Goal: Task Accomplishment & Management: Complete application form

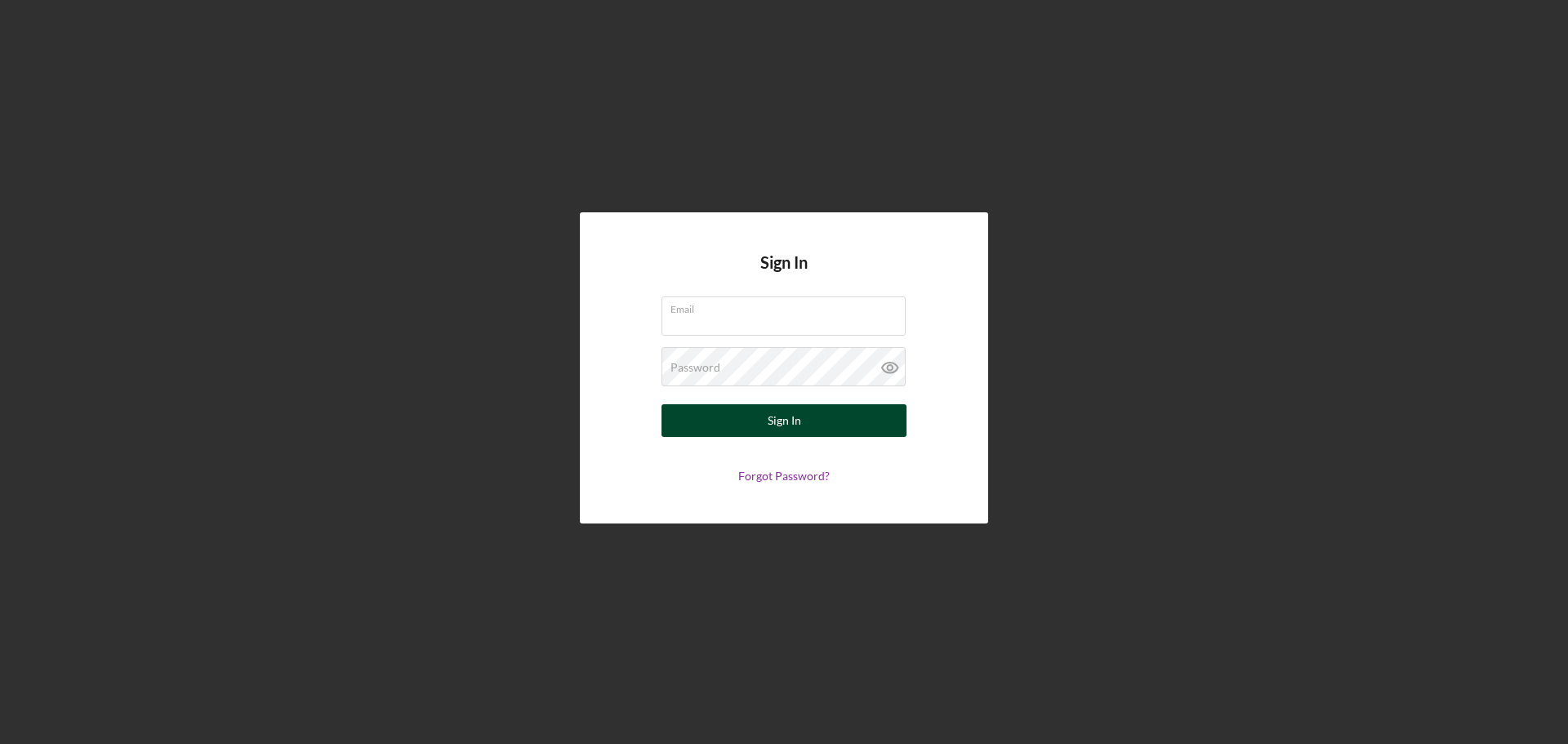
type input "[EMAIL_ADDRESS][DOMAIN_NAME]"
click at [812, 426] on button "Sign In" at bounding box center [784, 420] width 245 height 33
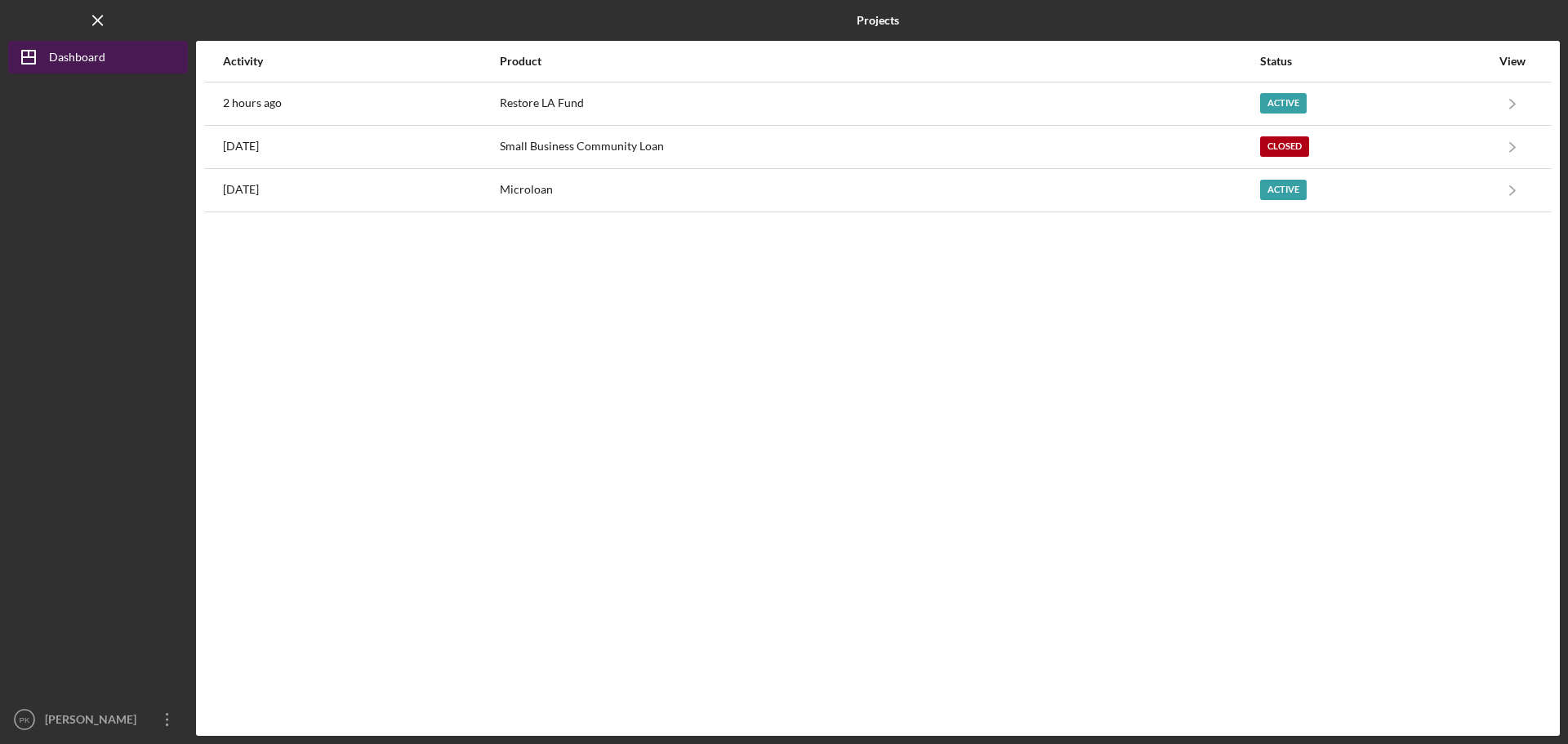
click at [73, 57] on div "Dashboard" at bounding box center [77, 59] width 56 height 36
click at [79, 53] on div "Dashboard" at bounding box center [77, 59] width 56 height 36
click at [70, 63] on div "Dashboard" at bounding box center [77, 59] width 56 height 36
click at [25, 54] on icon "Icon/Dashboard" at bounding box center [28, 56] width 41 height 41
click at [1504, 59] on div "View" at bounding box center [1512, 61] width 41 height 13
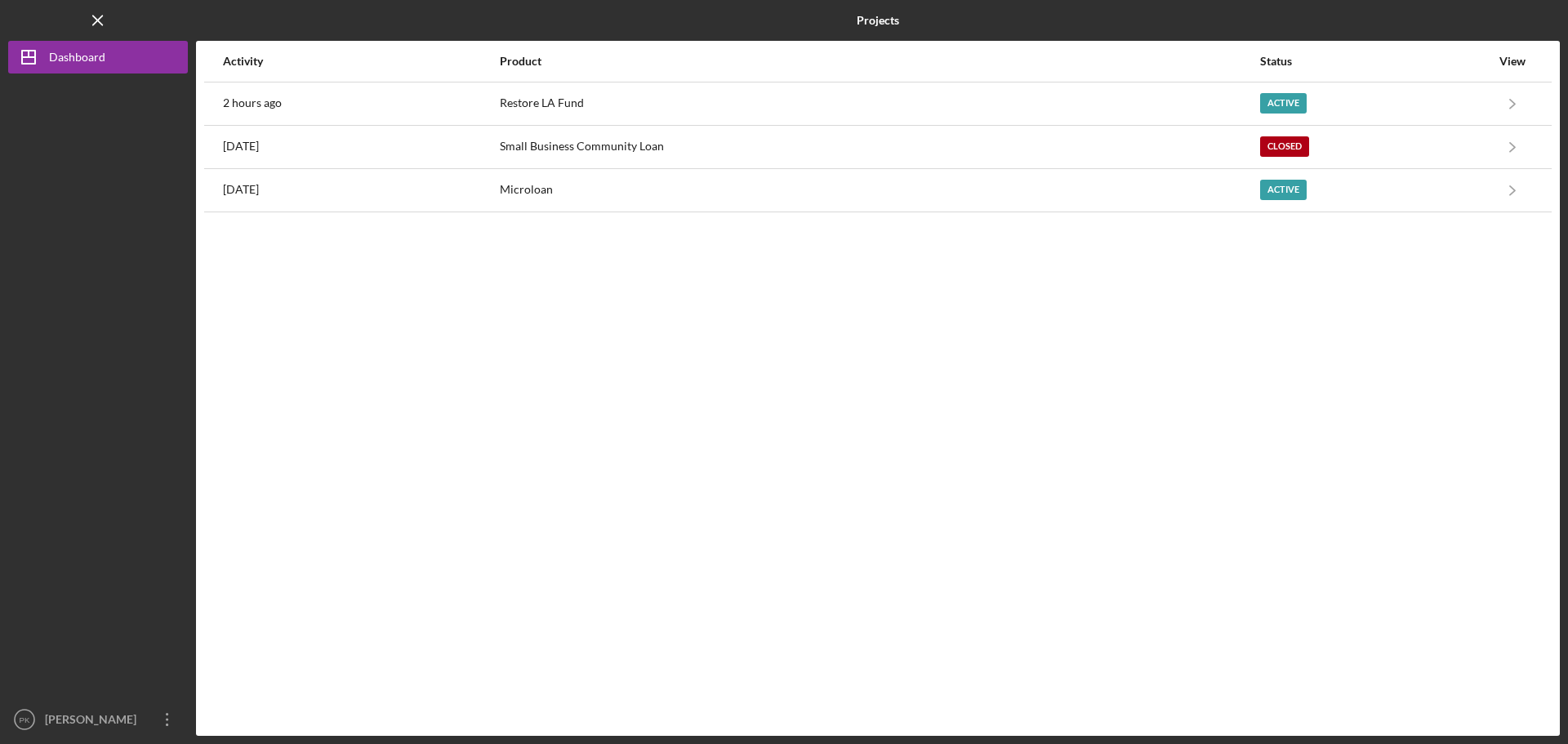
drag, startPoint x: 20, startPoint y: 0, endPoint x: 64, endPoint y: 140, distance: 146.8
click at [64, 140] on div at bounding box center [98, 388] width 180 height 630
click at [82, 58] on div "Dashboard" at bounding box center [77, 59] width 56 height 36
click at [125, 730] on div "[PERSON_NAME]" at bounding box center [93, 721] width 106 height 36
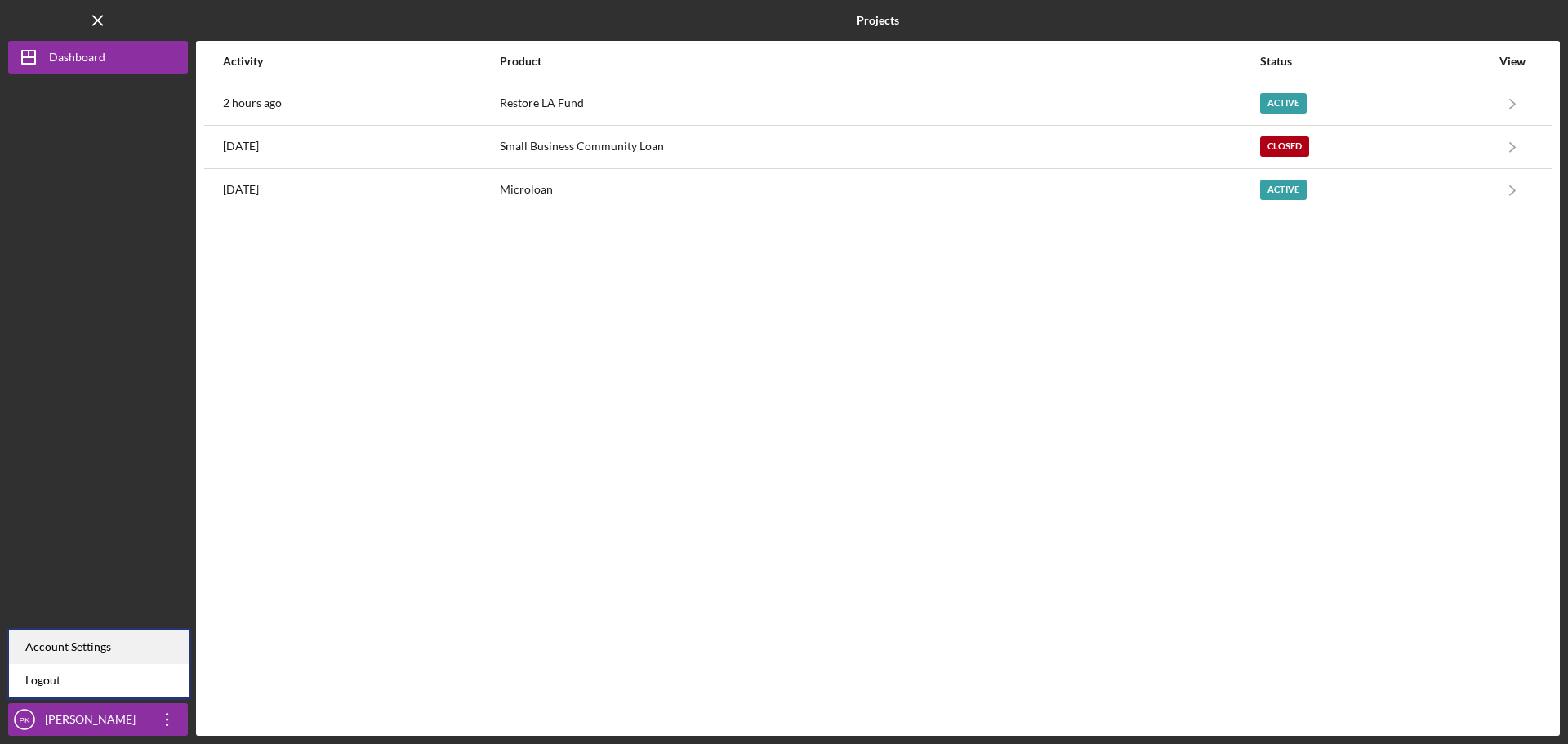
click at [108, 650] on div "Account Settings" at bounding box center [99, 647] width 180 height 34
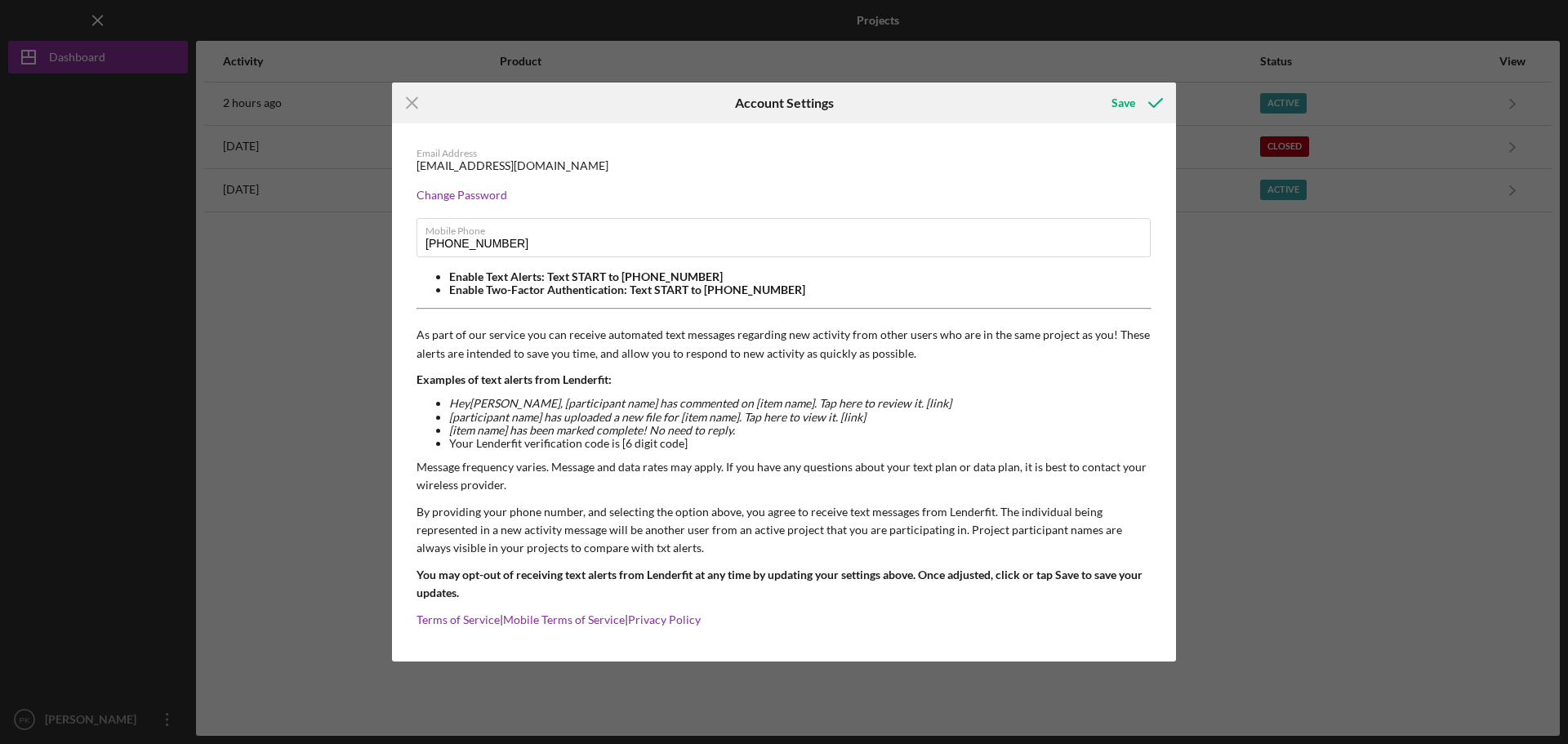
click at [1414, 371] on div "Icon/Menu Close Account Settings Save Email Address mahsheja@msn.com Change Pas…" at bounding box center [784, 372] width 1568 height 744
click at [409, 107] on icon "Icon/Menu Close" at bounding box center [412, 103] width 41 height 41
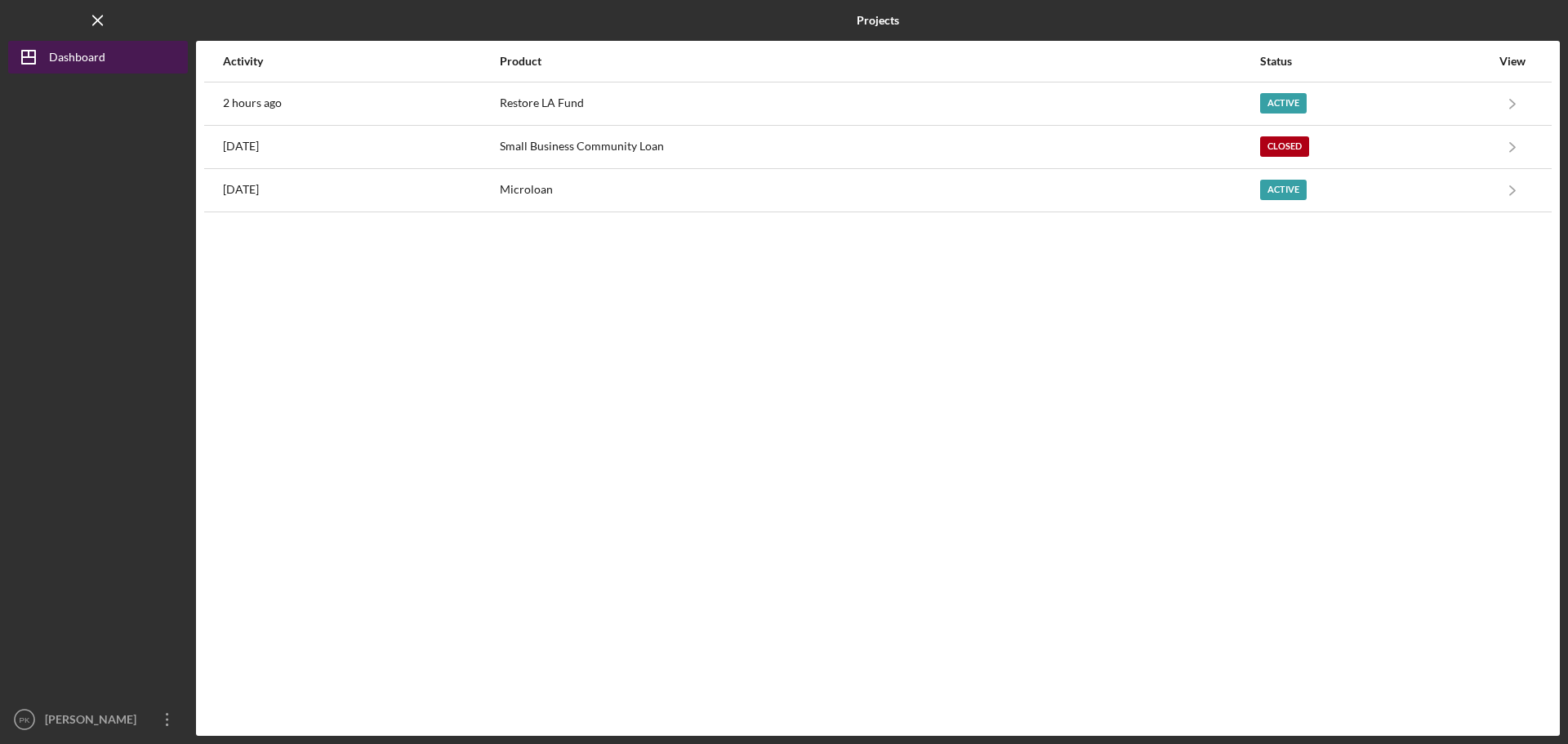
click at [82, 54] on div "Dashboard" at bounding box center [77, 59] width 56 height 36
click at [93, 16] on icon "Icon/Menu Close" at bounding box center [98, 21] width 36 height 36
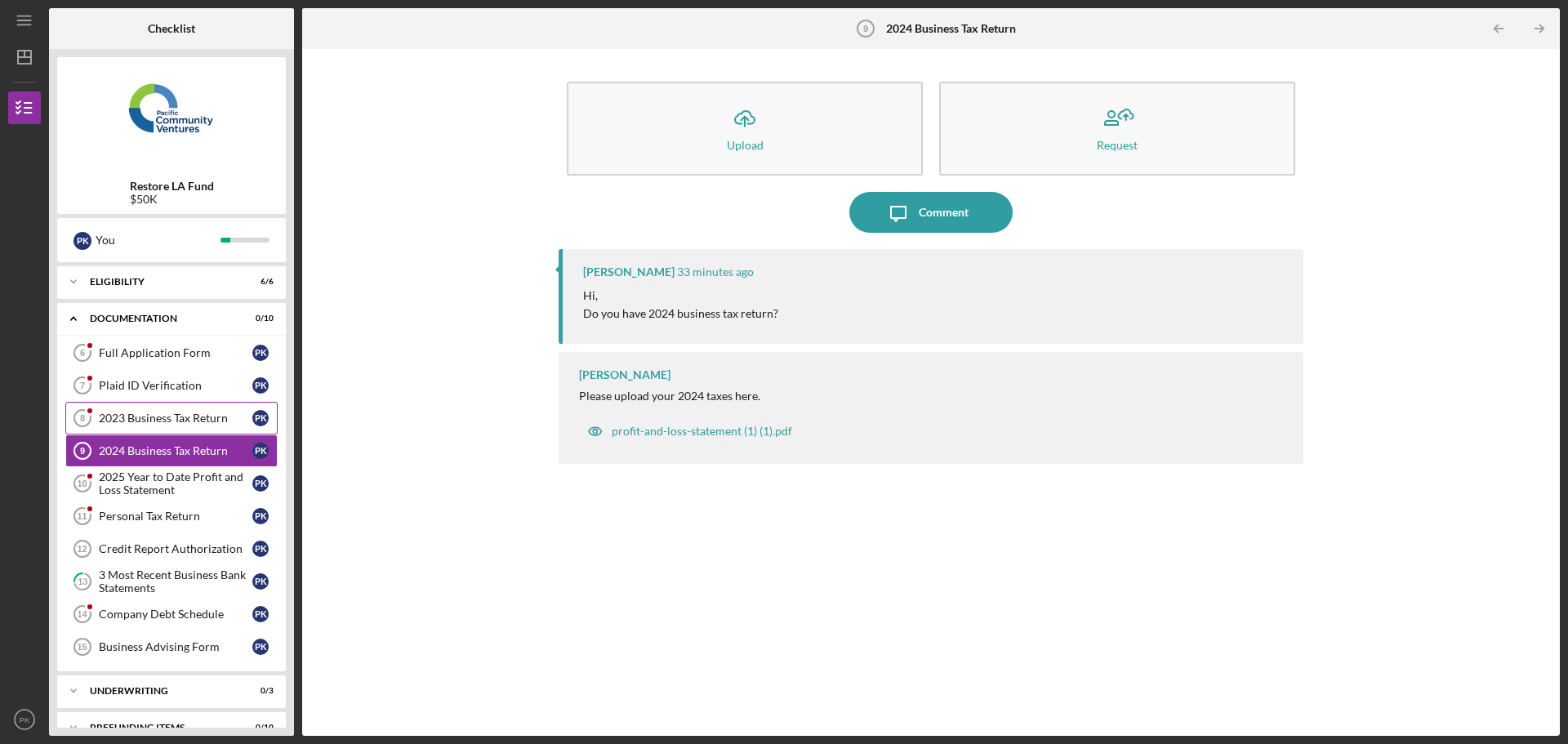
click at [162, 413] on div "2023 Business Tax Return" at bounding box center [175, 418] width 153 height 13
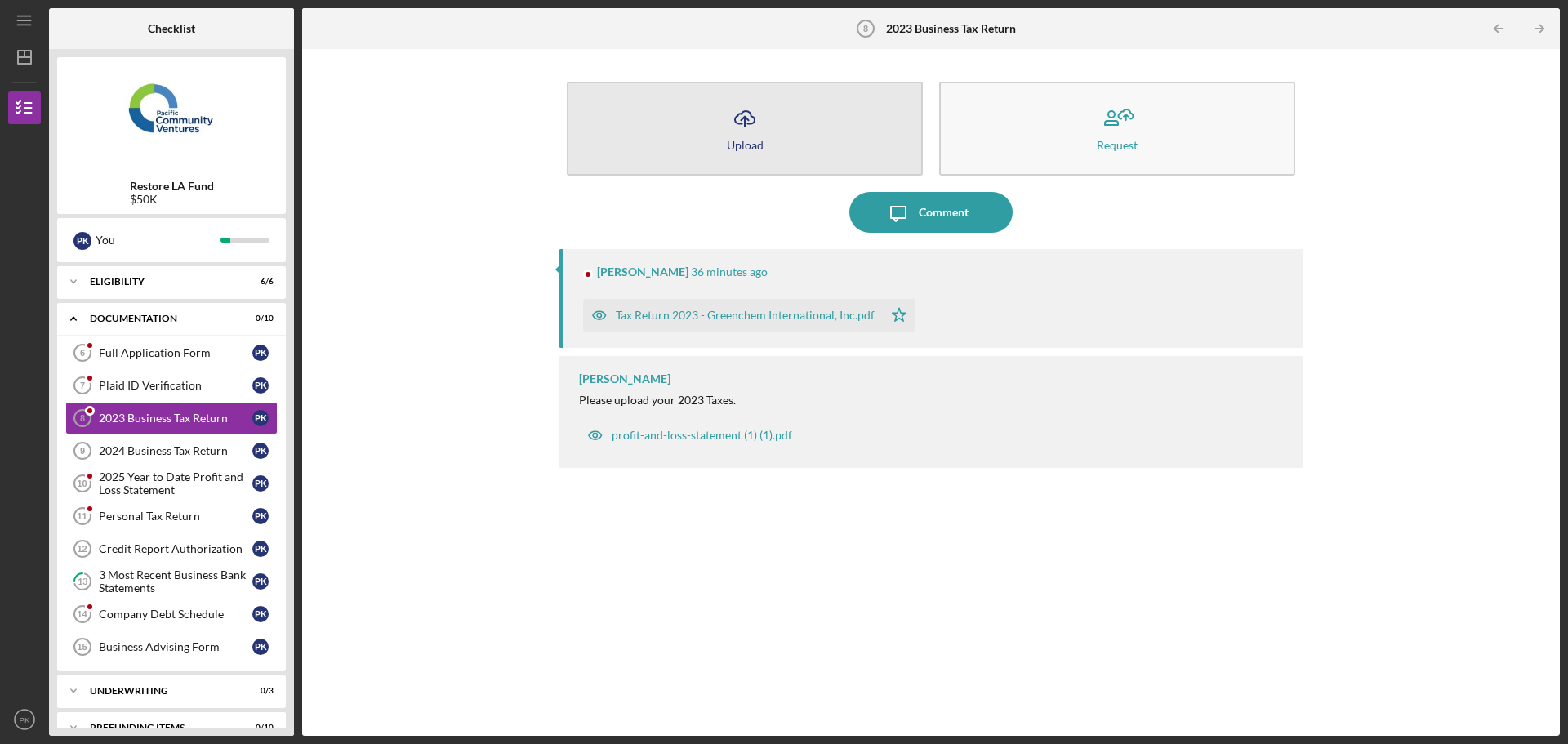
click at [727, 130] on icon "Icon/Upload" at bounding box center [744, 118] width 41 height 41
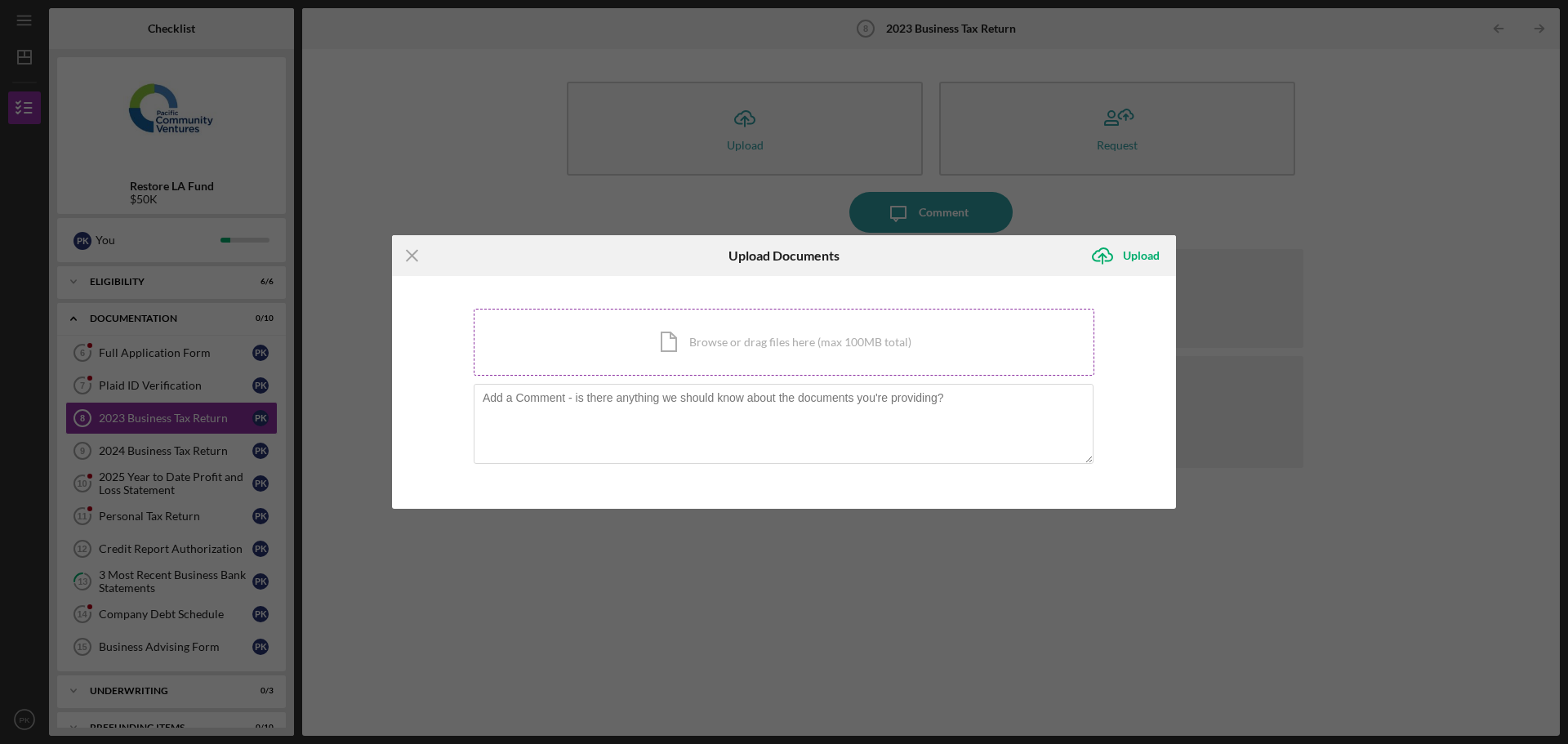
click at [731, 331] on div "Icon/Document Browse or drag files here (max 100MB total) Tap to choose files o…" at bounding box center [784, 342] width 621 height 67
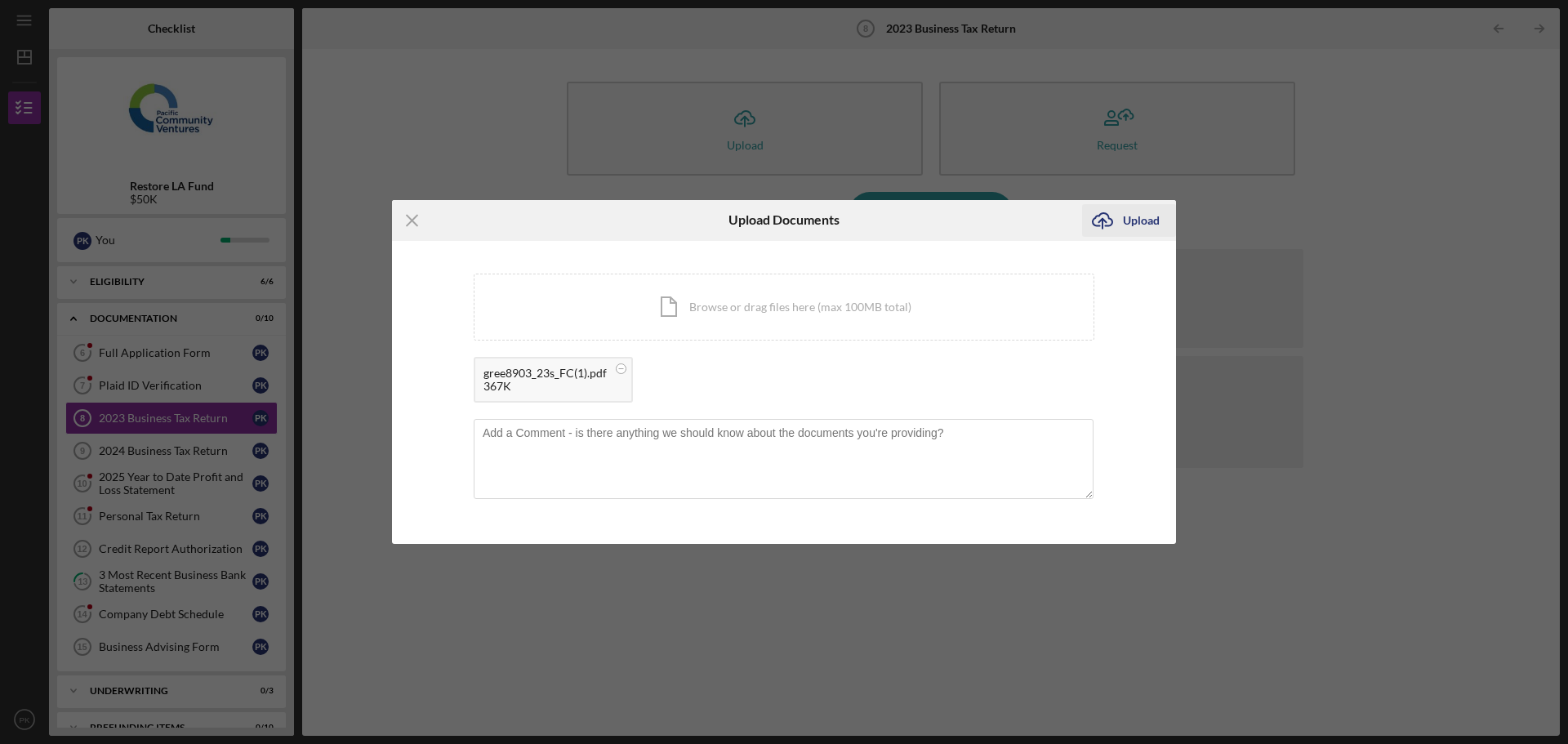
click at [1132, 220] on div "Upload" at bounding box center [1141, 220] width 36 height 33
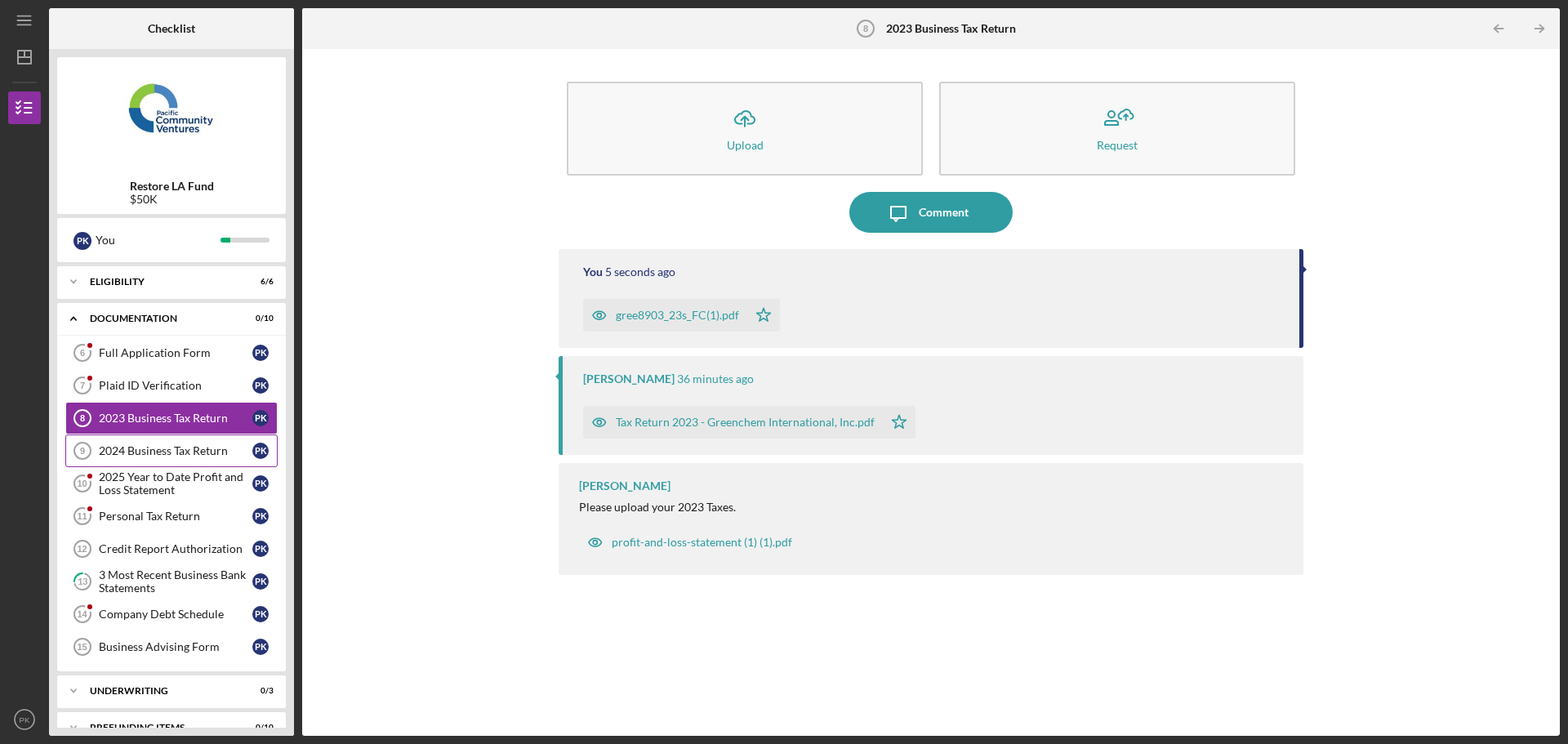
click at [191, 454] on div "2024 Business Tax Return" at bounding box center [175, 451] width 153 height 13
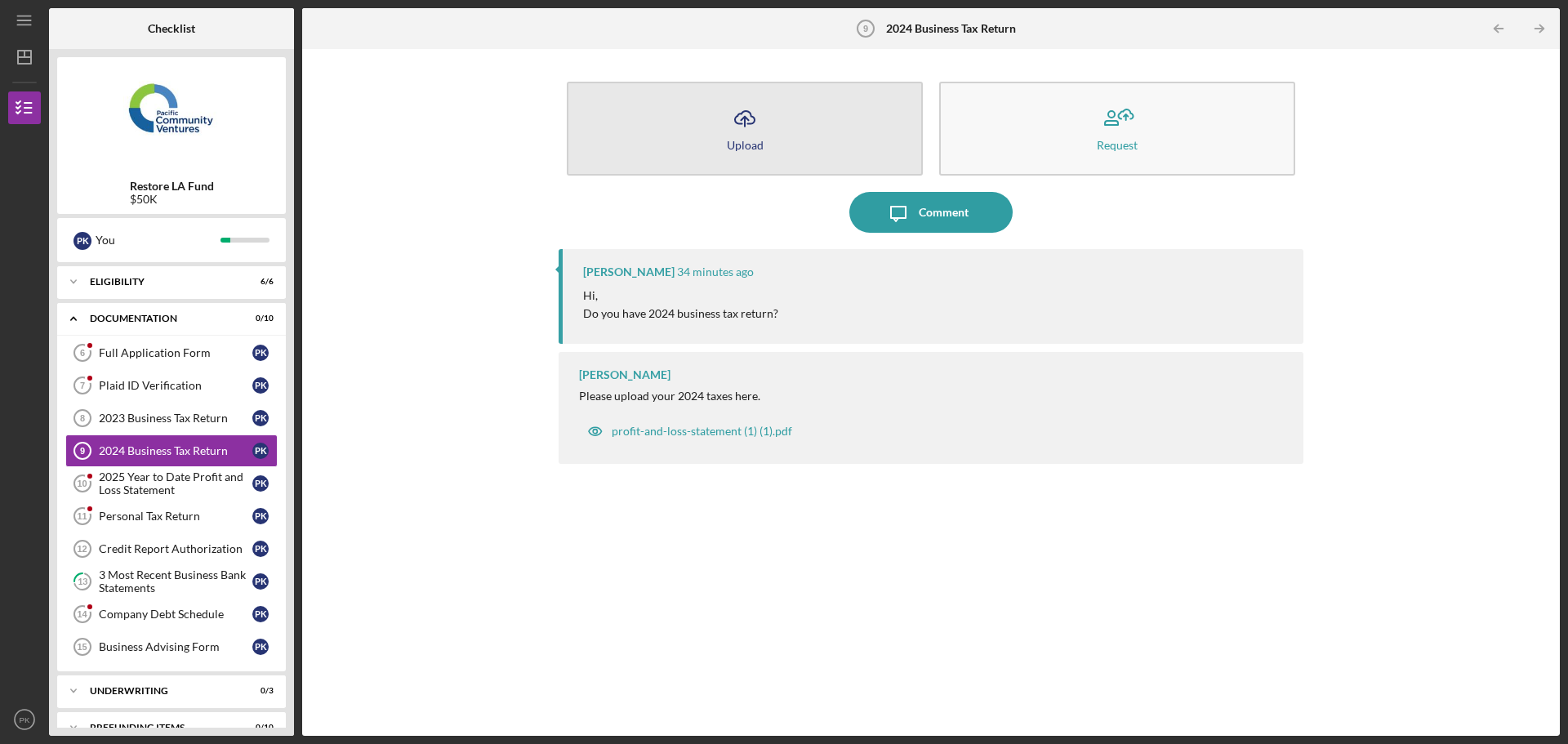
click at [745, 139] on div "Upload" at bounding box center [745, 144] width 36 height 12
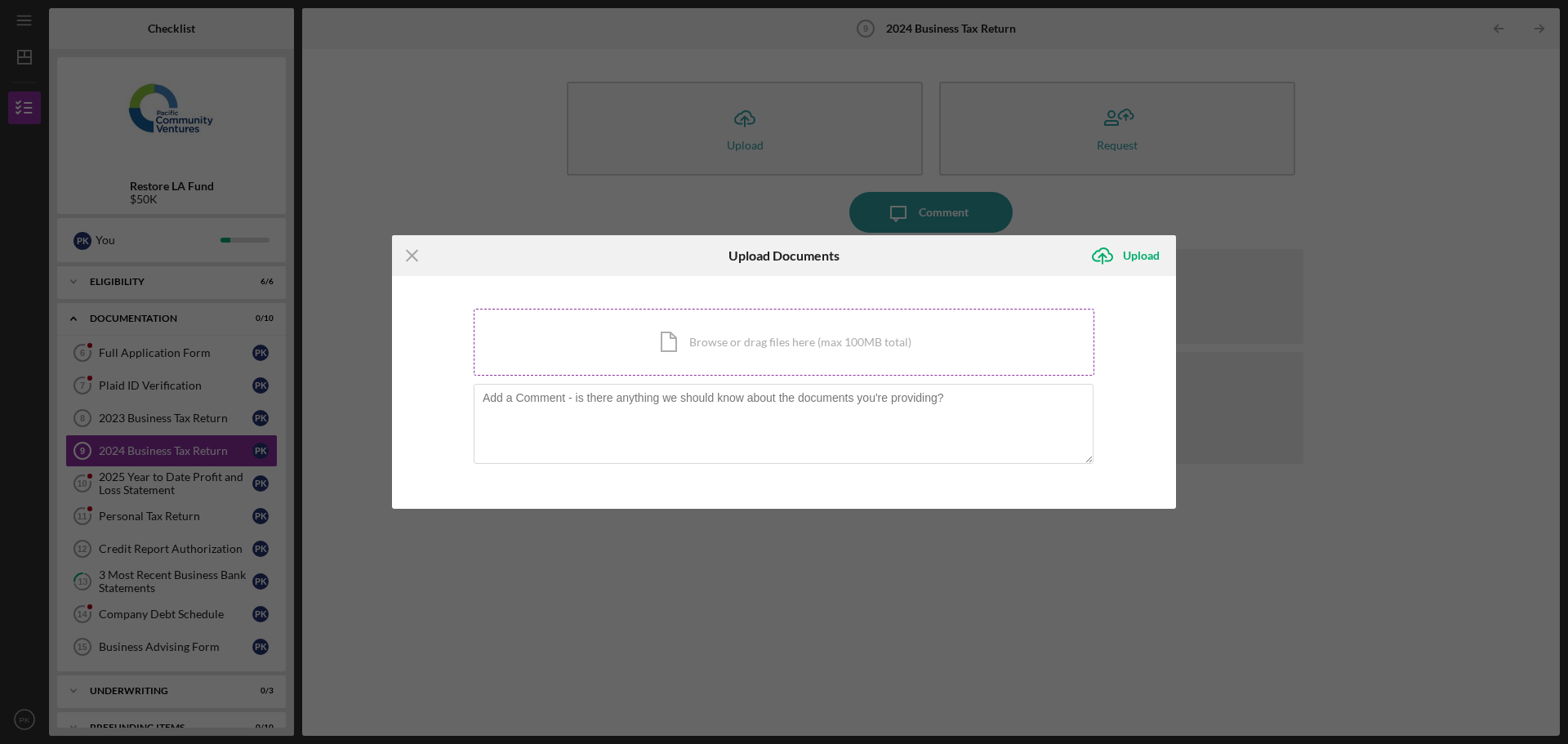
click at [755, 331] on div "Icon/Document Browse or drag files here (max 100MB total) Tap to choose files o…" at bounding box center [784, 342] width 621 height 67
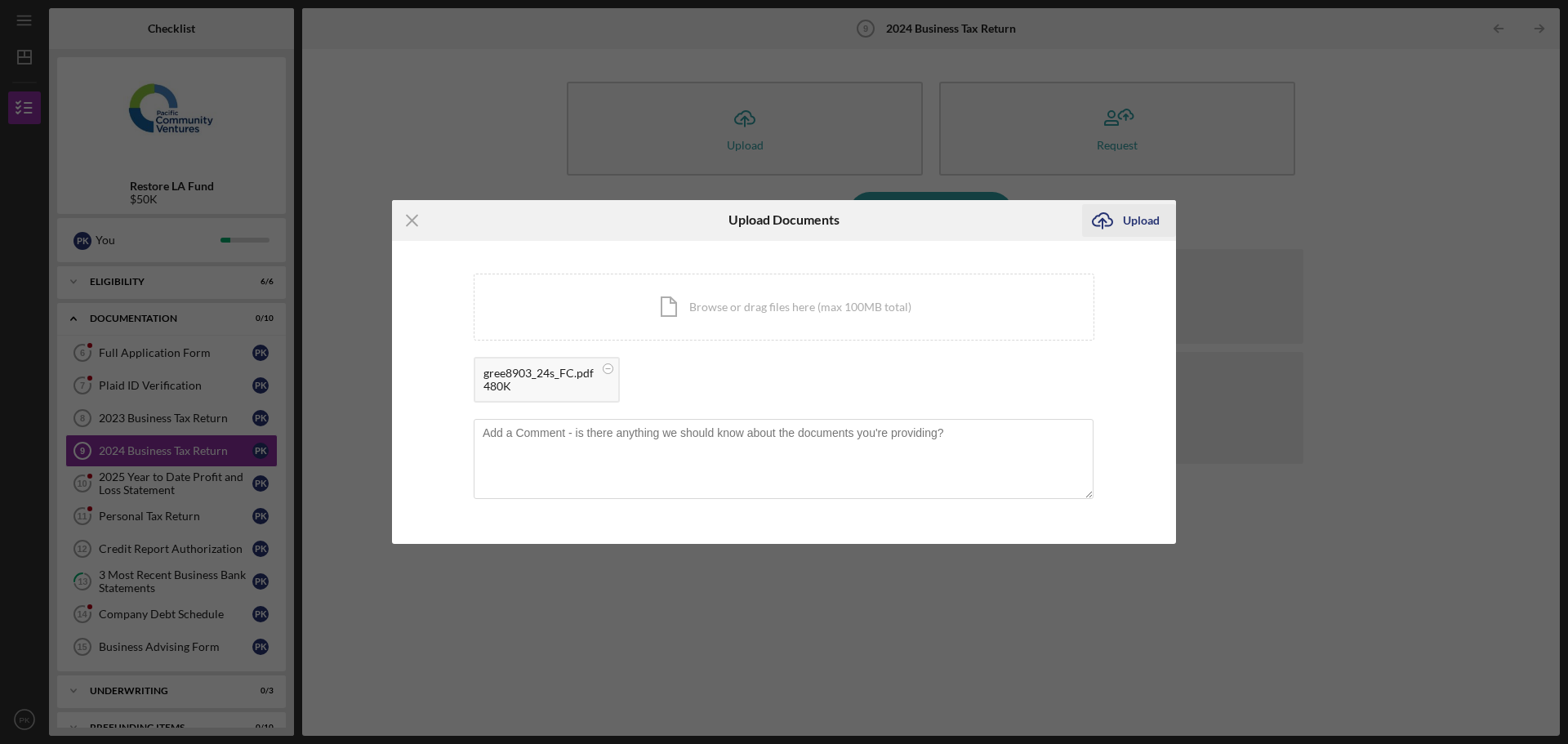
click at [1140, 215] on div "Upload" at bounding box center [1141, 220] width 36 height 33
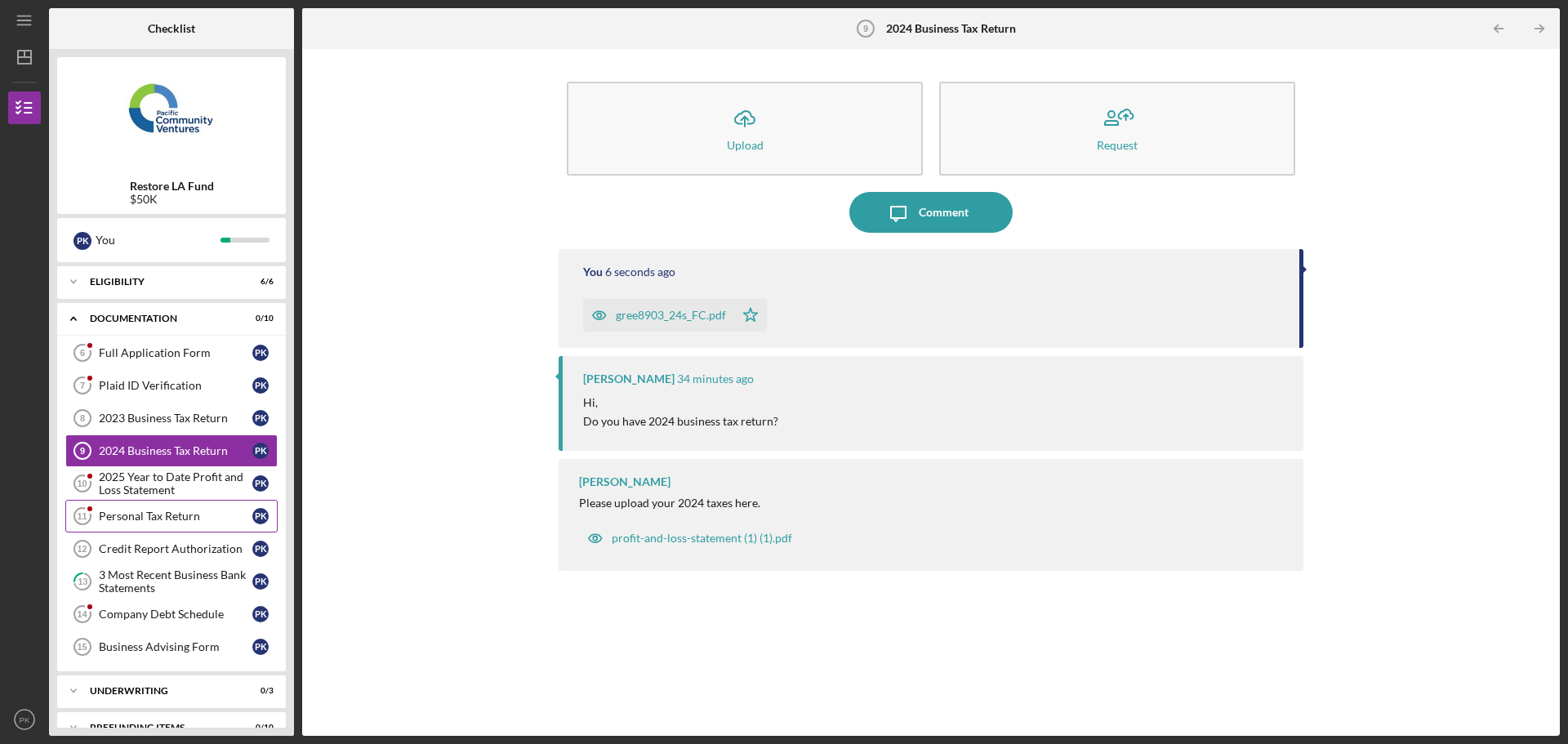
click at [160, 523] on div "Personal Tax Return" at bounding box center [175, 516] width 153 height 13
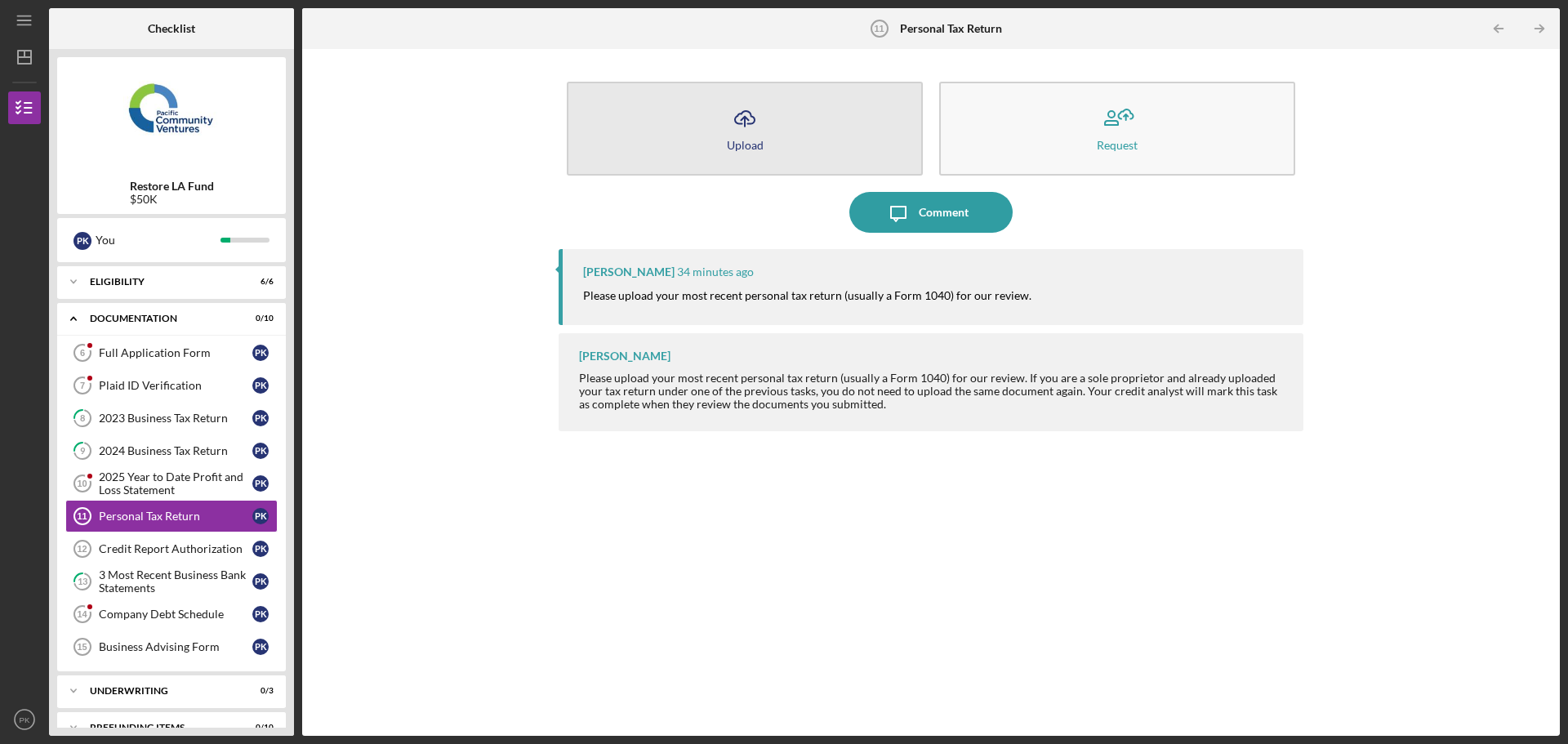
click at [732, 117] on icon "Icon/Upload" at bounding box center [744, 118] width 41 height 41
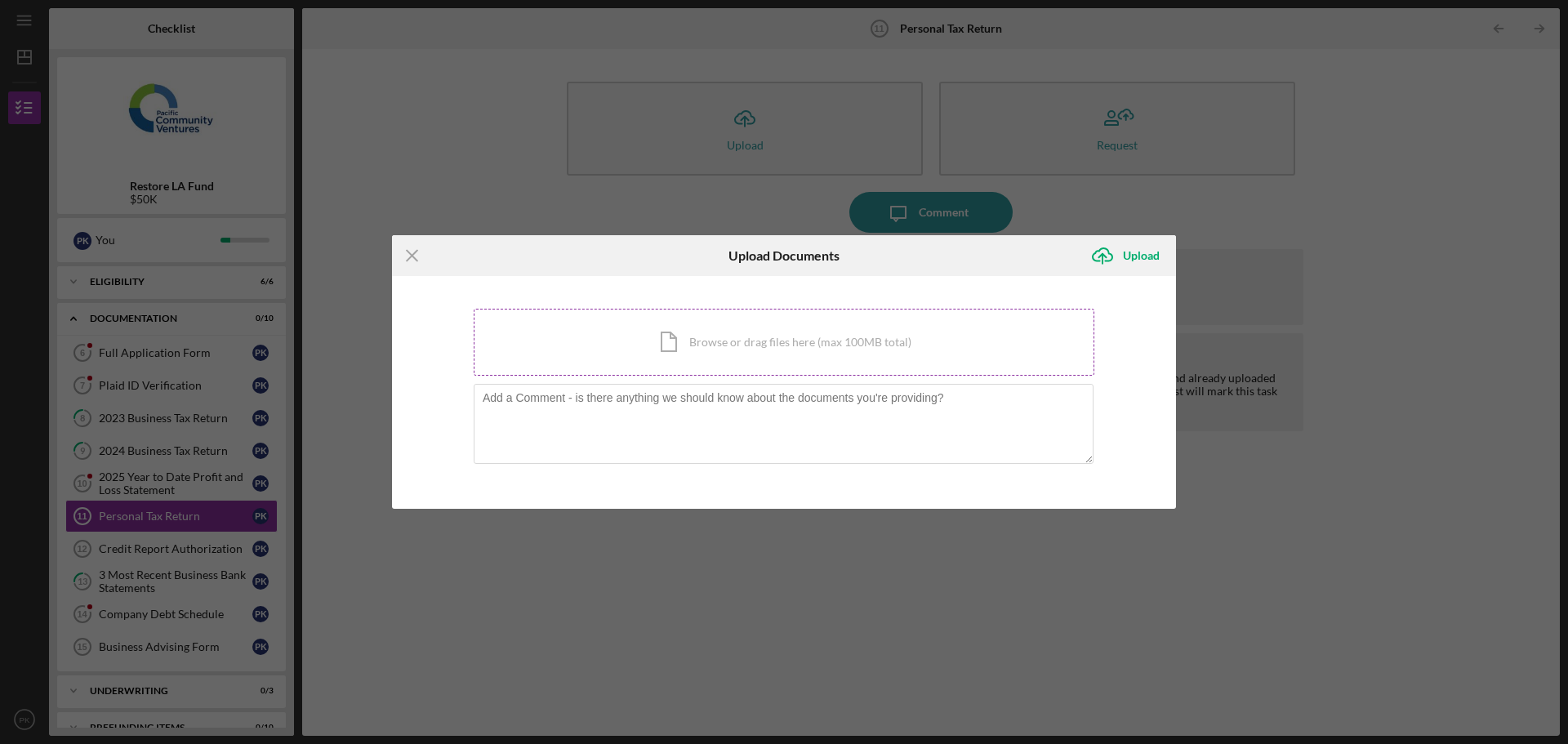
click at [722, 340] on div "Icon/Document Browse or drag files here (max 100MB total) Tap to choose files o…" at bounding box center [784, 342] width 621 height 67
click at [412, 256] on line at bounding box center [412, 255] width 11 height 11
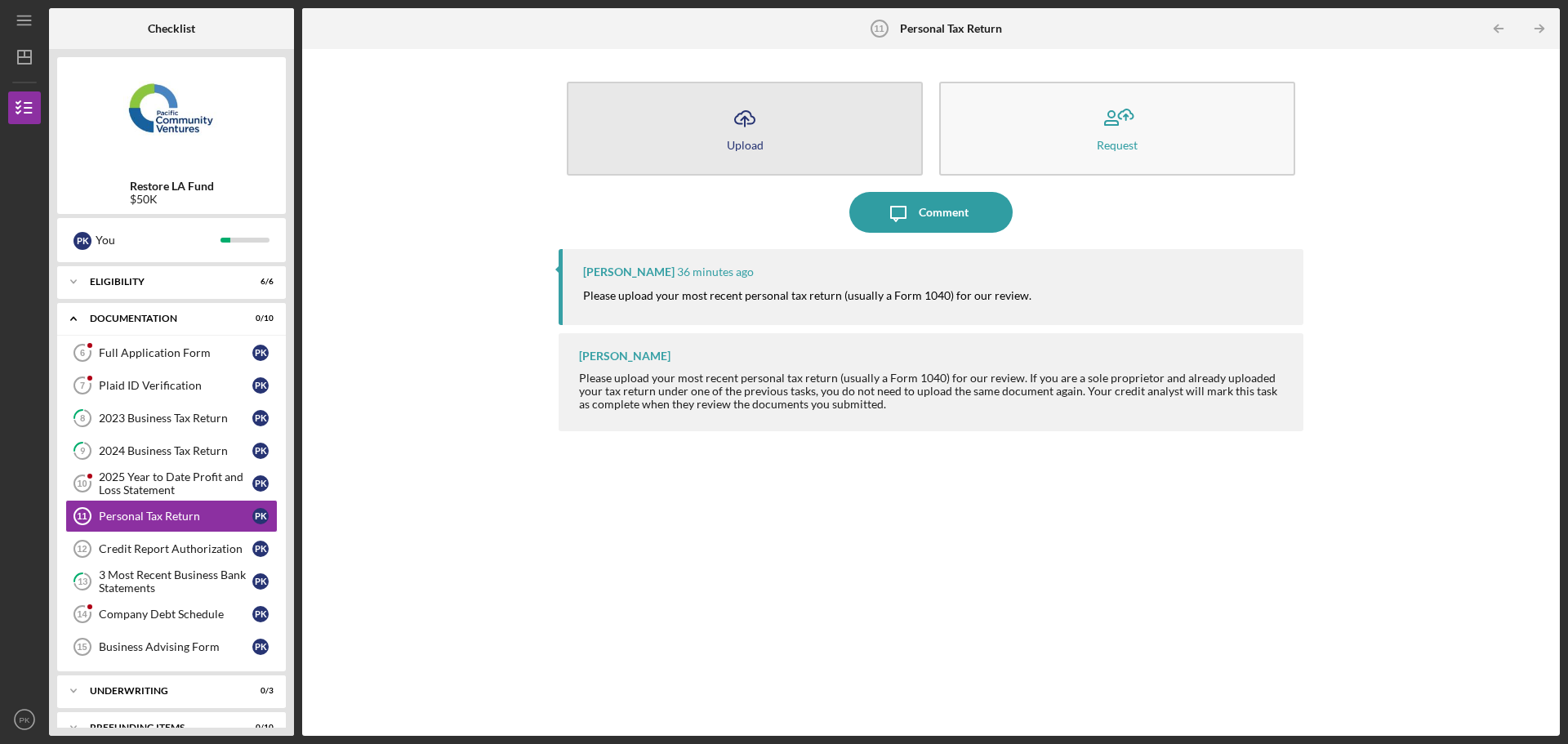
click at [748, 129] on icon "Icon/Upload" at bounding box center [744, 118] width 41 height 41
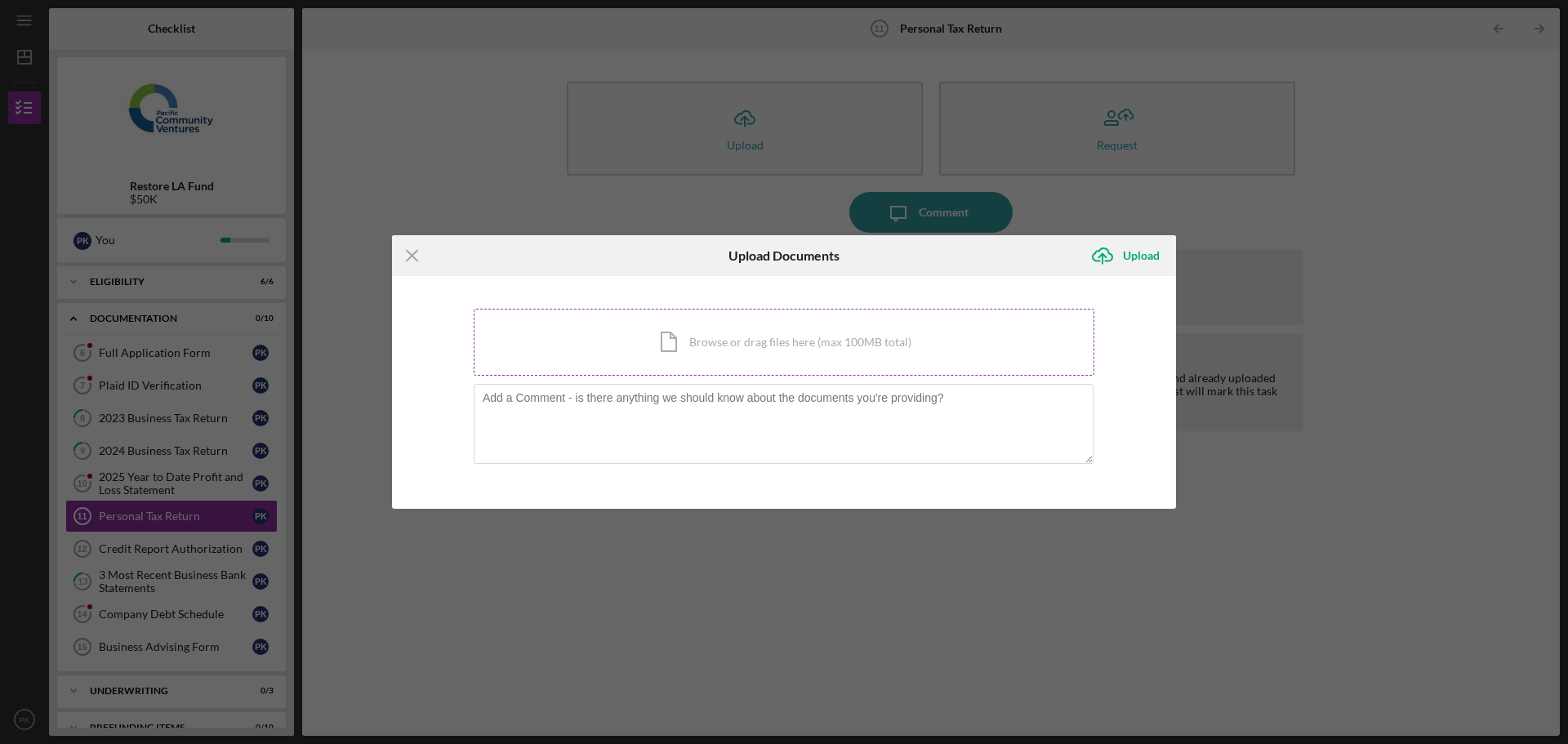
click at [710, 338] on div "Icon/Document Browse or drag files here (max 100MB total) Tap to choose files o…" at bounding box center [784, 342] width 621 height 67
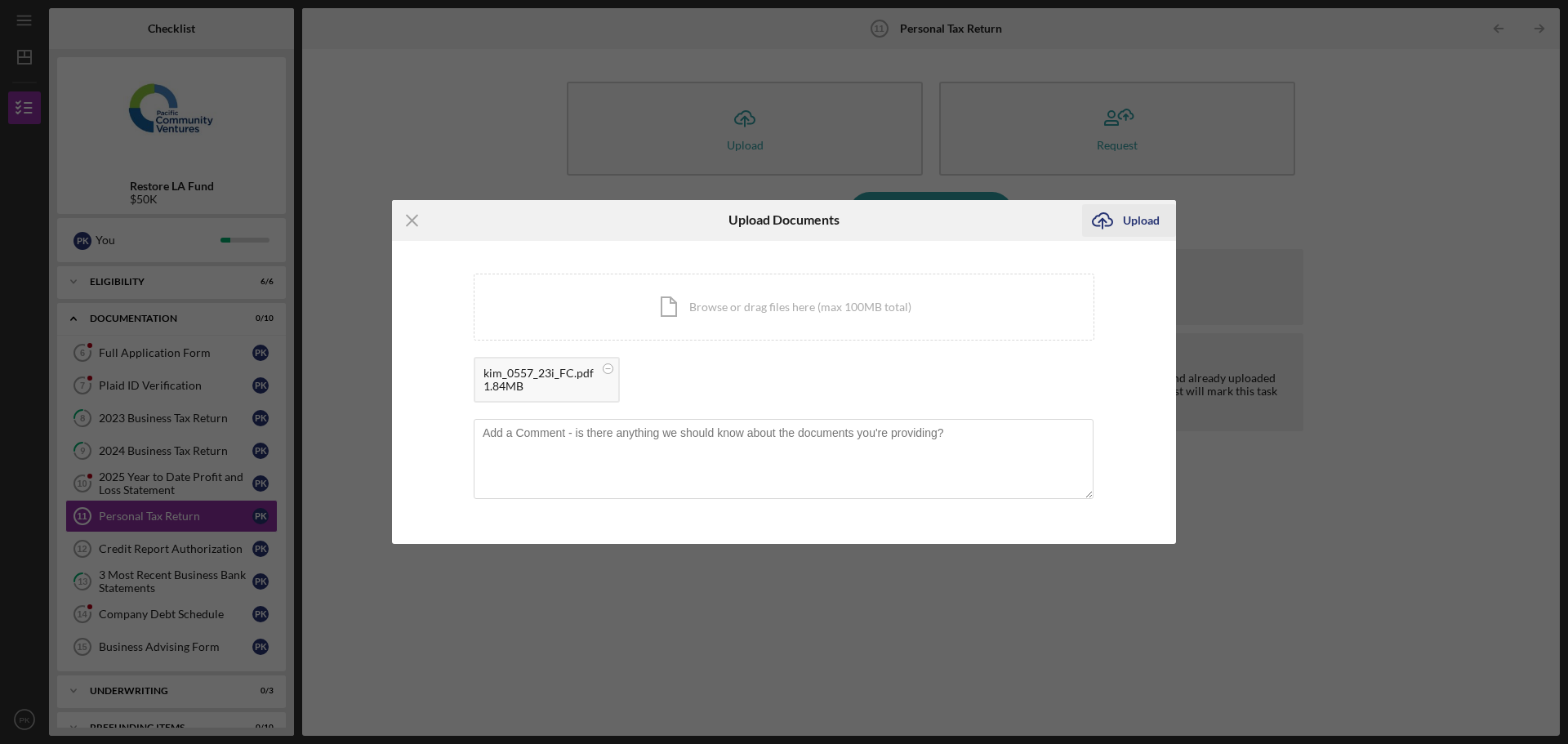
click at [1133, 219] on div "Upload" at bounding box center [1141, 220] width 36 height 33
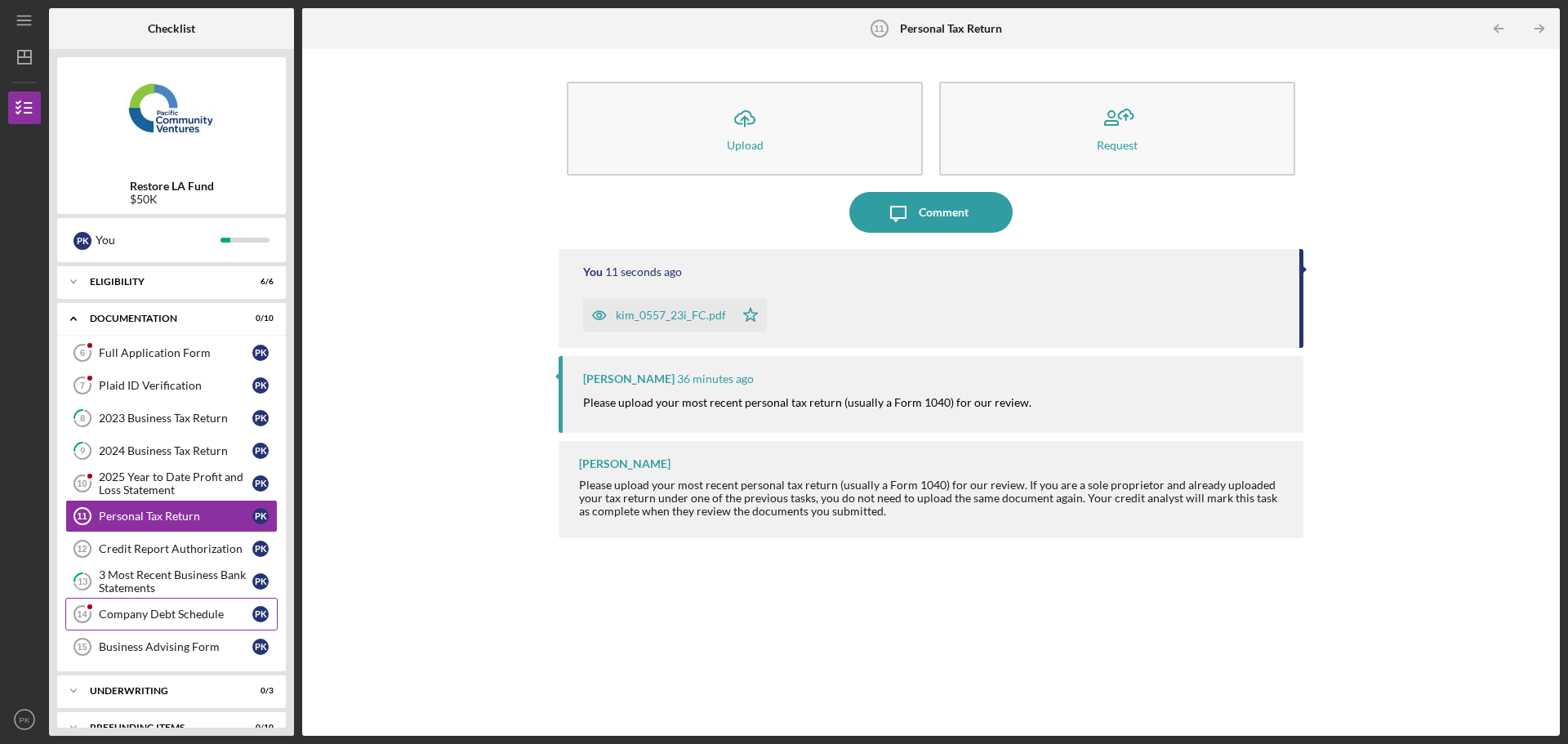
scroll to position [25, 0]
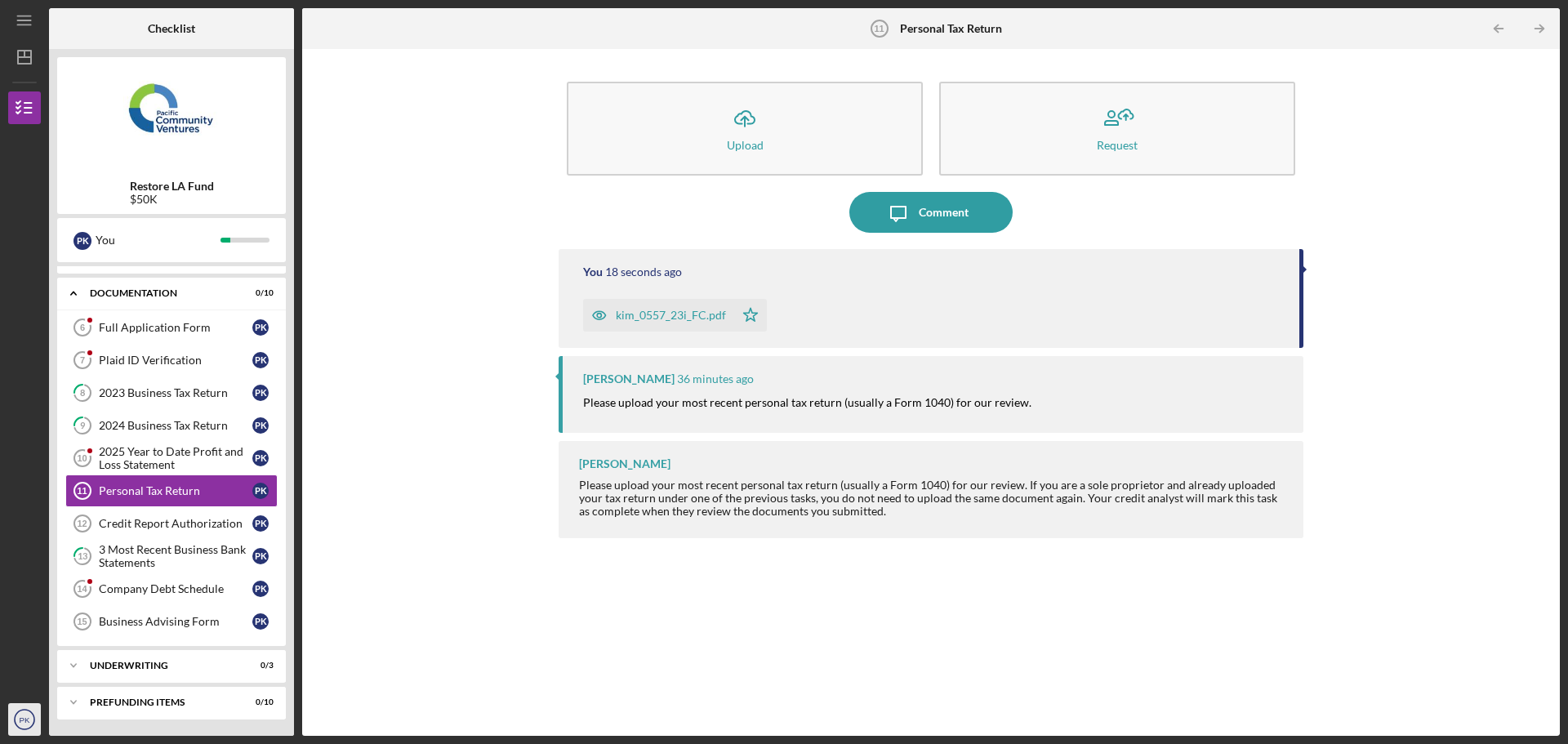
click at [27, 720] on text "PK" at bounding box center [25, 720] width 11 height 9
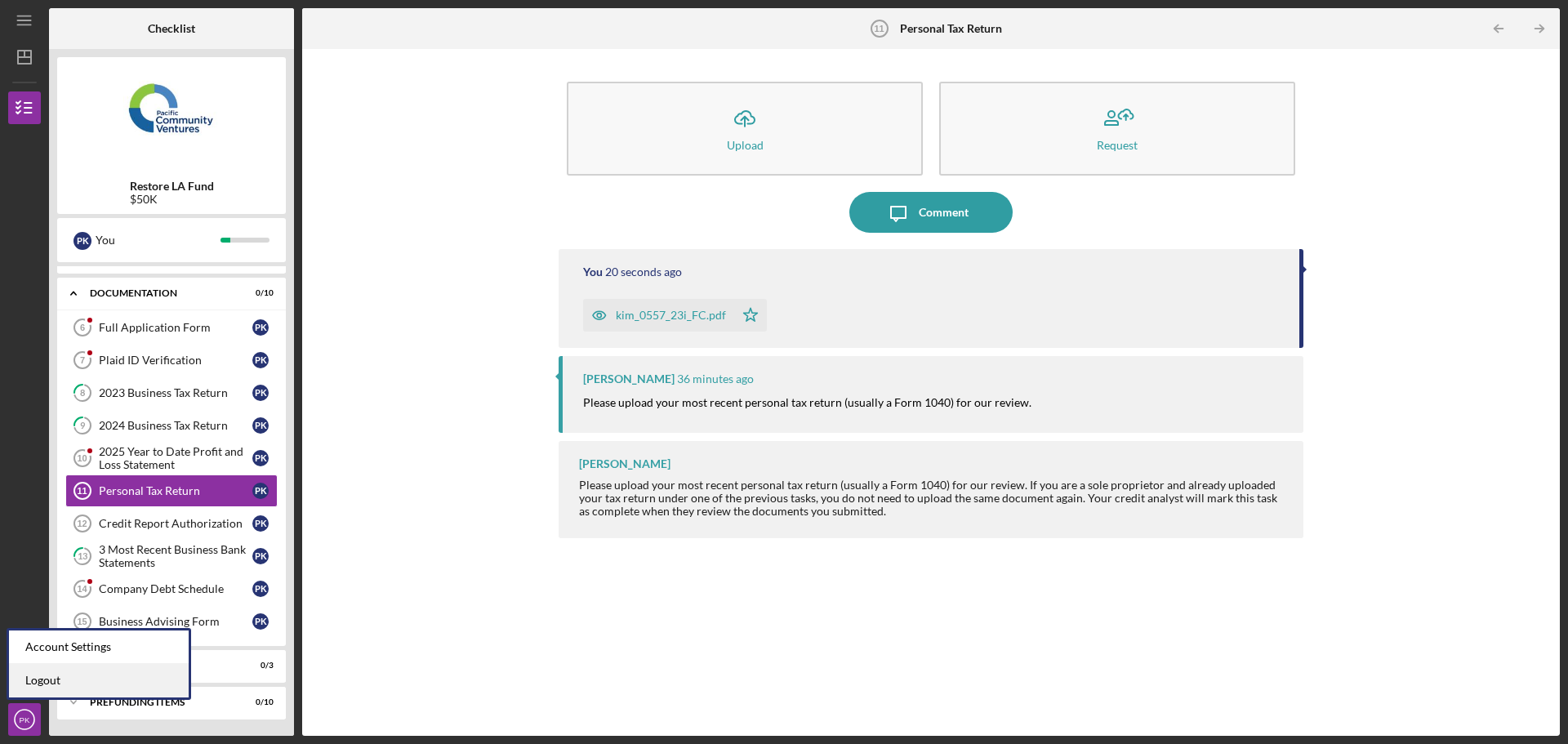
click at [44, 681] on link "Logout" at bounding box center [99, 680] width 180 height 34
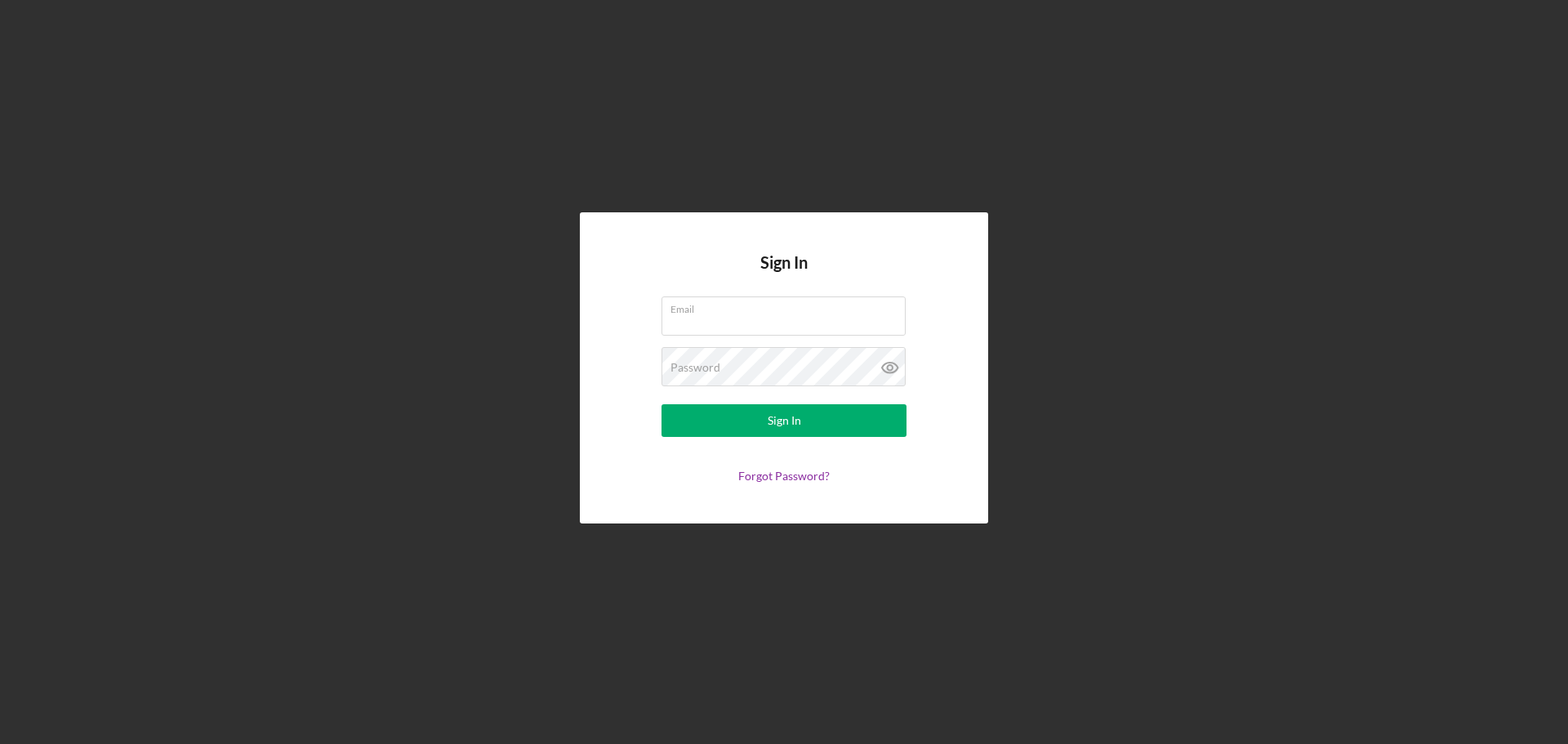
type input "[EMAIL_ADDRESS][DOMAIN_NAME]"
